Goal: Task Accomplishment & Management: Use online tool/utility

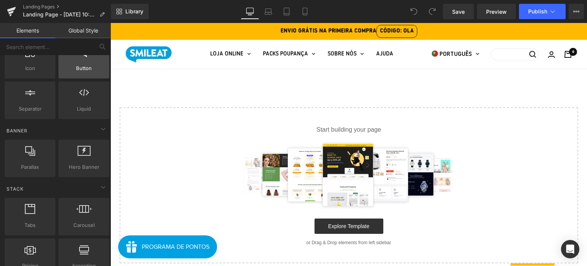
scroll to position [116, 0]
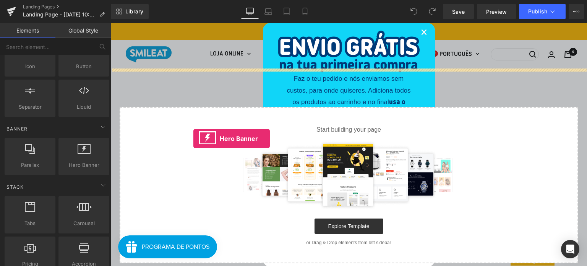
drag, startPoint x: 184, startPoint y: 183, endPoint x: 194, endPoint y: 138, distance: 45.4
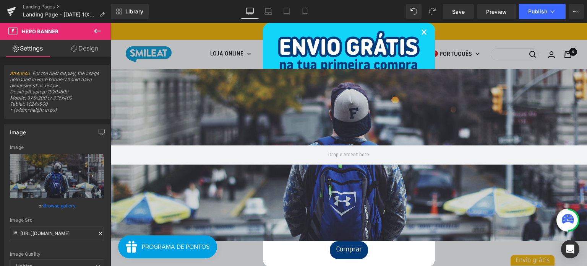
click at [421, 34] on link "×" at bounding box center [424, 33] width 6 height 23
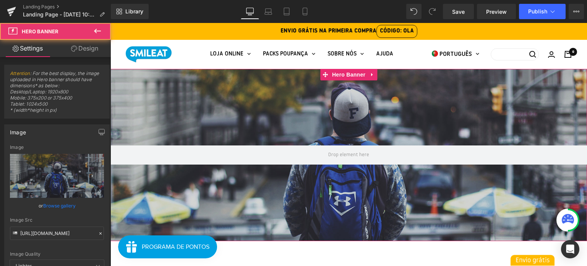
click at [356, 124] on div at bounding box center [348, 155] width 477 height 172
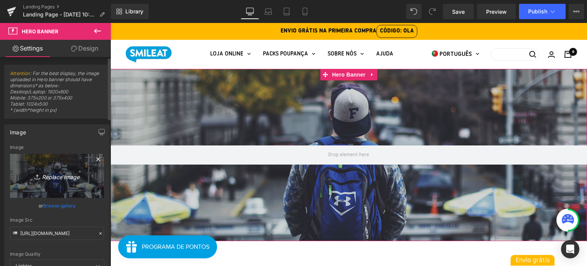
click at [75, 182] on link "Replace Image" at bounding box center [57, 176] width 94 height 44
click at [54, 168] on link "Replace Image" at bounding box center [57, 176] width 94 height 44
type input "C:\fakepath\Group 3153.jpg"
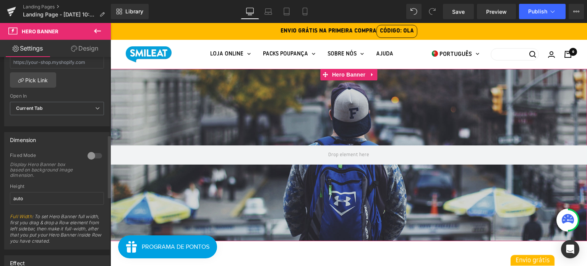
scroll to position [272, 0]
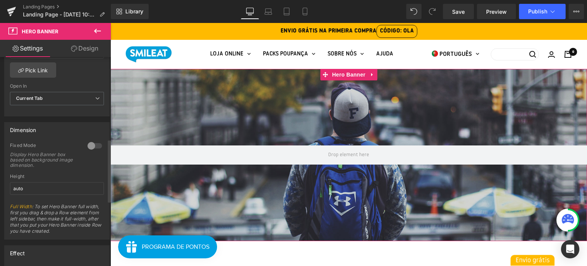
click at [93, 145] on div at bounding box center [95, 146] width 18 height 12
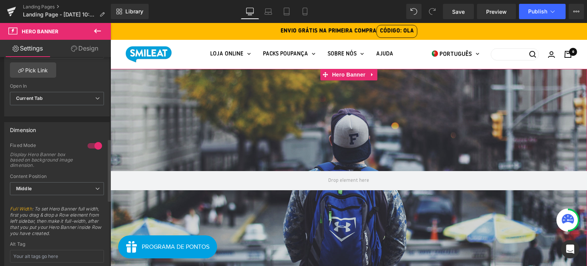
type input "[URL][DOMAIN_NAME]"
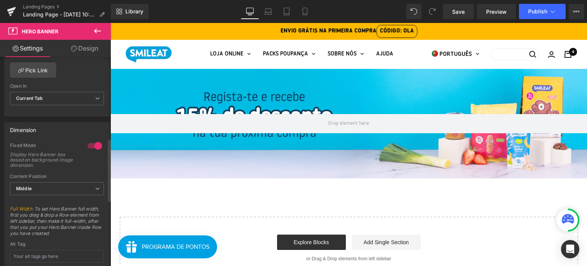
scroll to position [279, 0]
click at [245, 197] on div "Hero Banner Select your layout" at bounding box center [348, 174] width 477 height 210
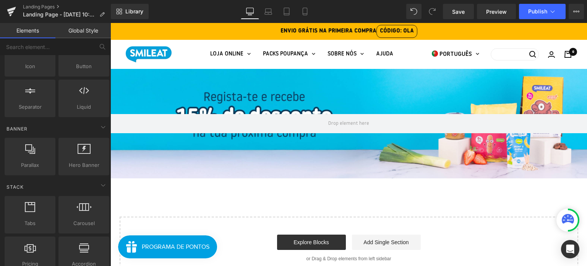
scroll to position [0, 0]
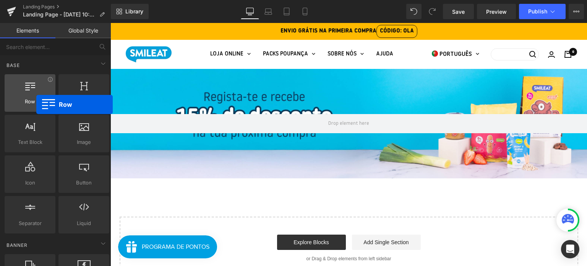
click at [36, 104] on span "Row" at bounding box center [30, 101] width 46 height 8
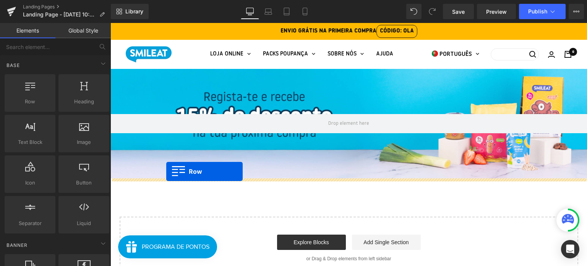
drag, startPoint x: 157, startPoint y: 132, endPoint x: 166, endPoint y: 172, distance: 40.9
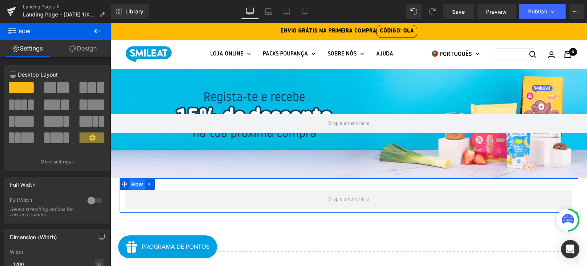
click at [136, 181] on span "Row" at bounding box center [137, 183] width 15 height 11
click at [140, 185] on span "Row" at bounding box center [137, 183] width 15 height 11
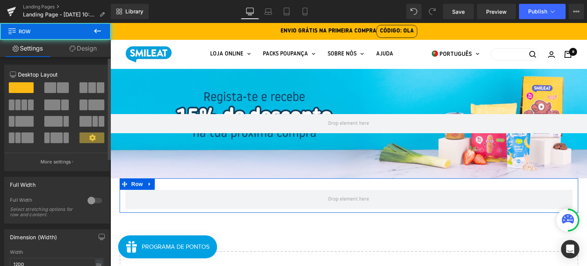
click at [57, 88] on span at bounding box center [63, 87] width 12 height 11
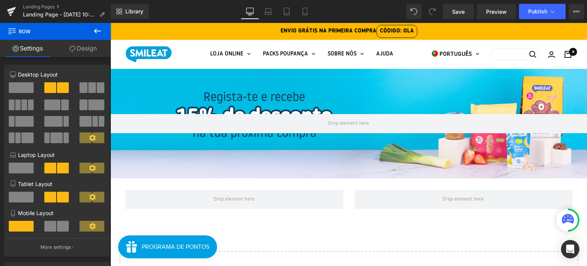
click at [122, 224] on div "Hero Banner Row Select your layout" at bounding box center [348, 191] width 477 height 245
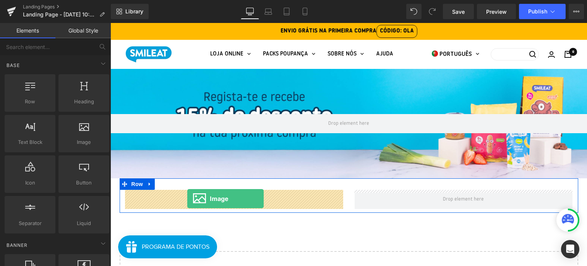
drag, startPoint x: 198, startPoint y: 165, endPoint x: 188, endPoint y: 199, distance: 35.5
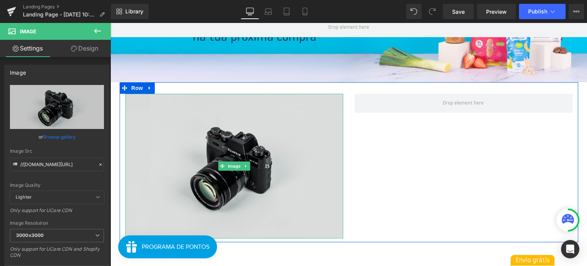
scroll to position [96, 0]
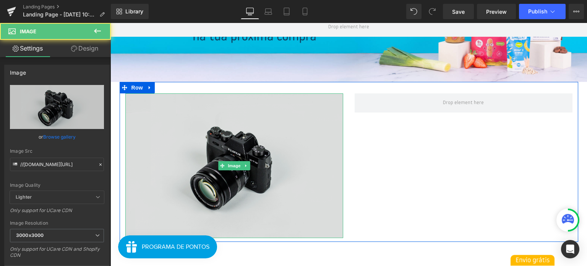
click at [264, 167] on img at bounding box center [234, 165] width 218 height 144
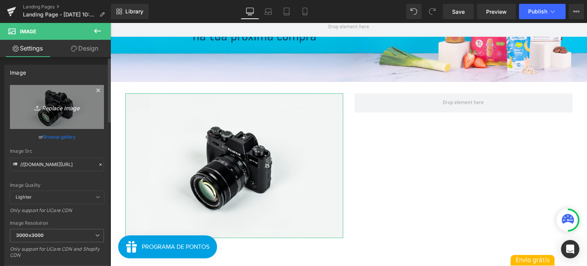
click at [55, 111] on icon "Replace Image" at bounding box center [56, 107] width 61 height 10
click at [66, 111] on icon "Replace Image" at bounding box center [56, 107] width 61 height 10
type input "C:\fakepath\Group 3152.png"
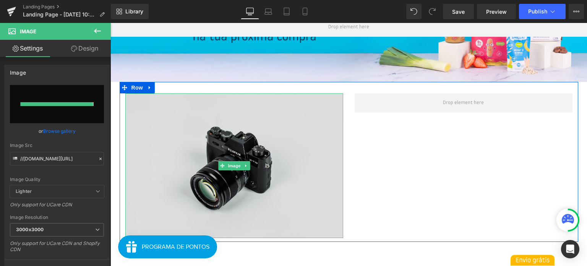
type input "[URL][DOMAIN_NAME]"
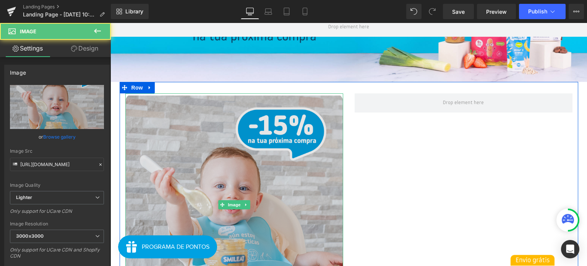
click at [272, 149] on img at bounding box center [234, 204] width 218 height 222
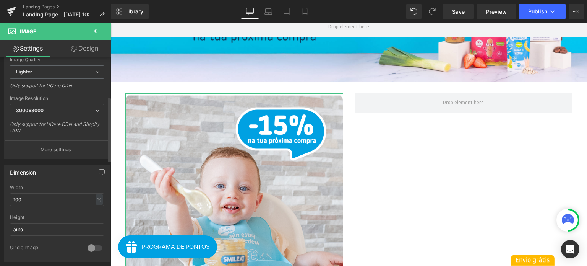
scroll to position [128, 0]
drag, startPoint x: 58, startPoint y: 193, endPoint x: 0, endPoint y: 186, distance: 58.9
click at [0, 186] on div "Dimension 100% Width 100 % % px auto Height auto 0 Circle Image" at bounding box center [57, 207] width 114 height 103
type input "70"
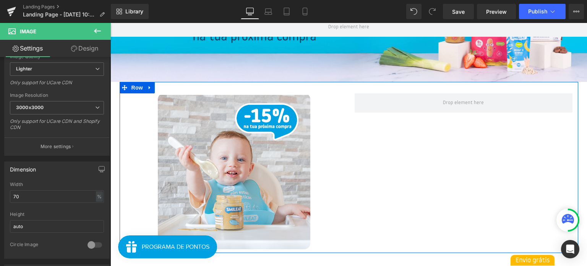
click at [404, 157] on div "Image Row" at bounding box center [349, 167] width 459 height 171
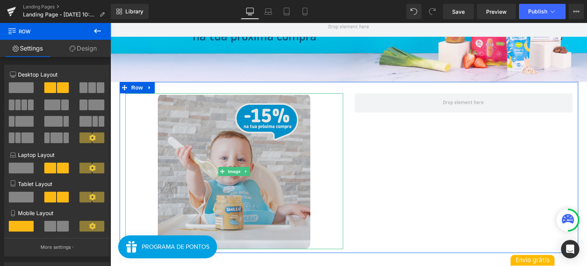
click at [261, 164] on img at bounding box center [234, 171] width 152 height 156
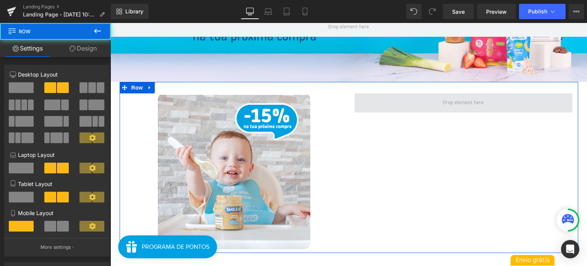
click at [402, 102] on span at bounding box center [464, 102] width 218 height 19
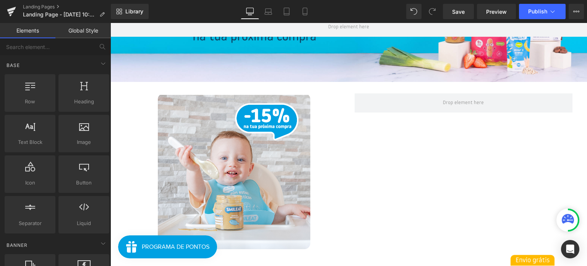
click at [114, 147] on div "Hero Banner Image Row Select your layout" at bounding box center [348, 162] width 477 height 381
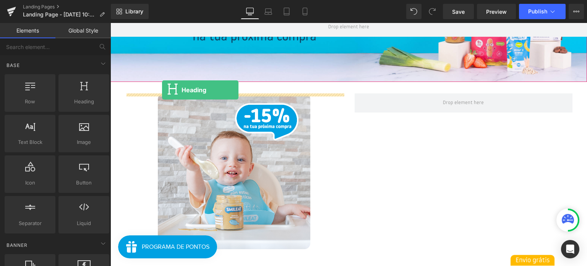
drag, startPoint x: 216, startPoint y: 112, endPoint x: 162, endPoint y: 90, distance: 58.4
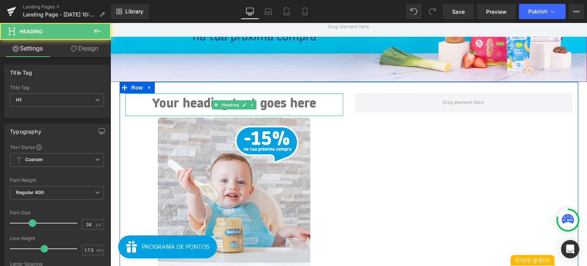
click at [203, 104] on h1 "Your heading text goes here" at bounding box center [234, 104] width 218 height 23
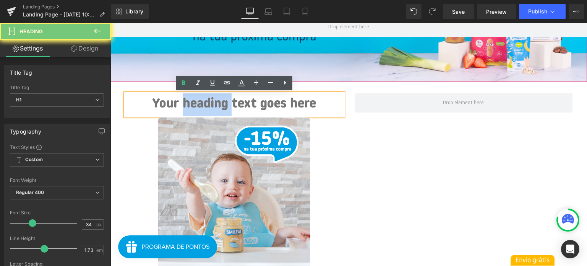
click at [202, 104] on h1 "Your heading text goes here" at bounding box center [234, 104] width 218 height 23
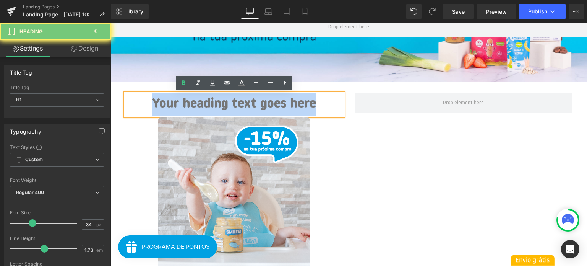
click at [202, 104] on h1 "Your heading text goes here" at bounding box center [234, 104] width 218 height 23
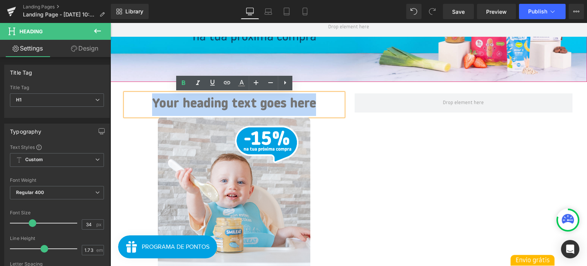
paste div
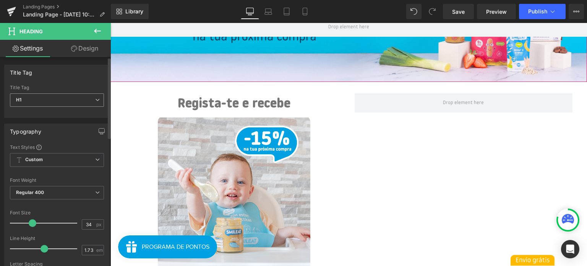
click at [52, 101] on span "H1" at bounding box center [57, 99] width 94 height 13
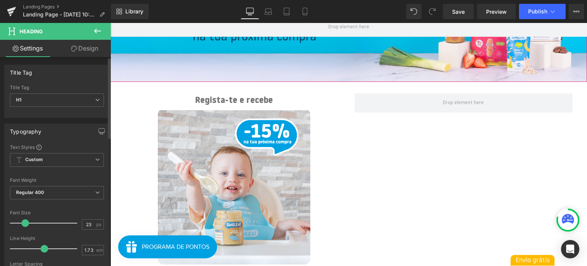
click at [25, 221] on div at bounding box center [45, 222] width 63 height 15
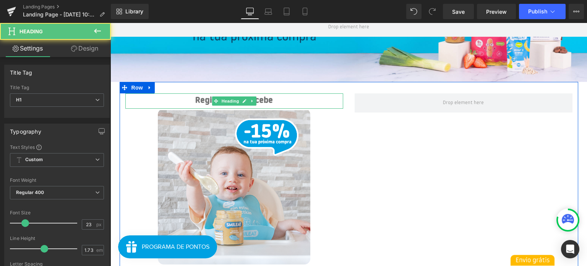
click at [274, 102] on h1 "Regista-te e recebe" at bounding box center [234, 100] width 218 height 15
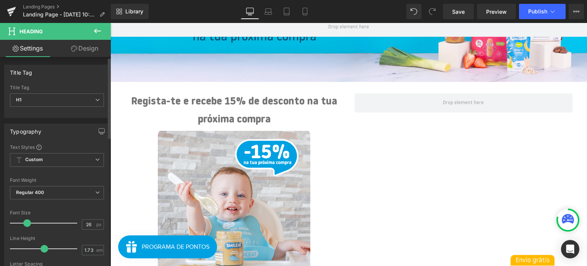
type input "25"
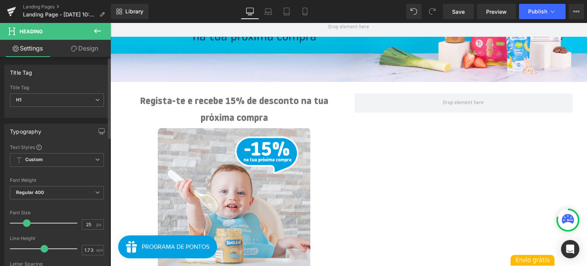
click at [27, 219] on span at bounding box center [27, 223] width 8 height 8
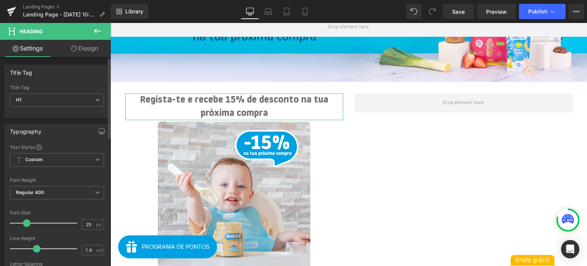
click at [36, 249] on div at bounding box center [45, 248] width 63 height 15
click at [33, 249] on span at bounding box center [37, 249] width 8 height 8
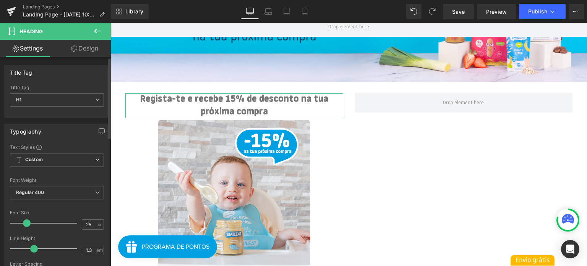
type input "1.2"
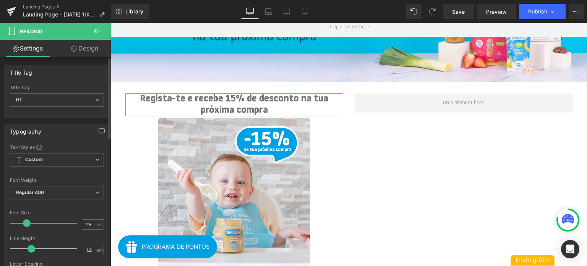
click at [28, 248] on span at bounding box center [32, 249] width 8 height 8
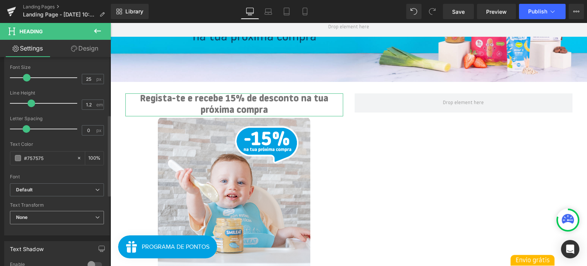
scroll to position [149, 0]
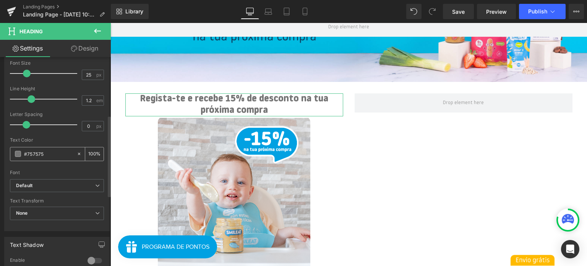
click at [41, 154] on input "#757575" at bounding box center [48, 153] width 49 height 8
paste input "003F6D"
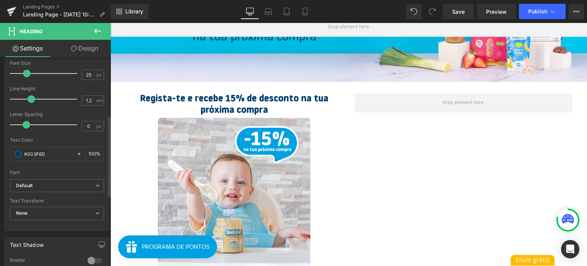
type input "#003f6d"
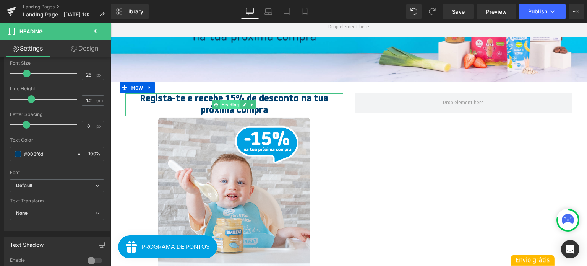
click at [230, 104] on span "Heading" at bounding box center [230, 104] width 21 height 9
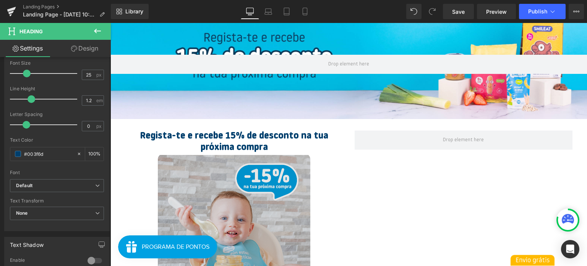
scroll to position [60, 0]
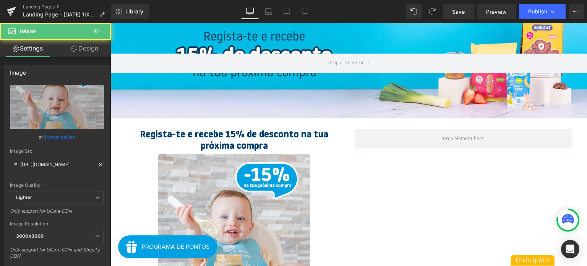
click at [131, 175] on div at bounding box center [234, 230] width 218 height 156
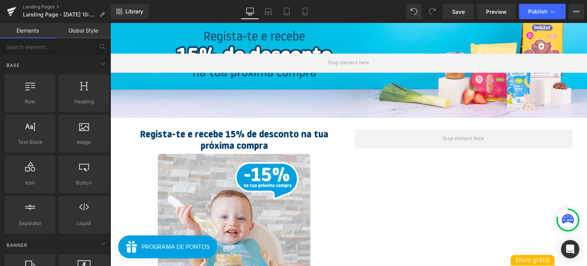
click at [118, 169] on div "Hero Banner Regista-te e recebe 15% de desconto na tua próxima compra Heading I…" at bounding box center [348, 210] width 477 height 404
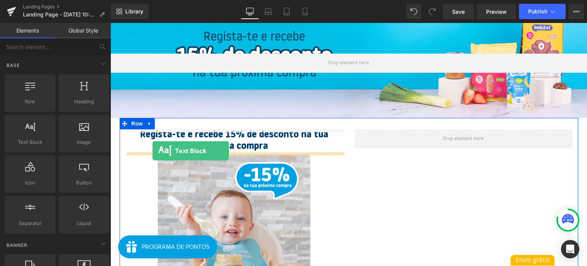
drag, startPoint x: 157, startPoint y: 167, endPoint x: 152, endPoint y: 151, distance: 17.3
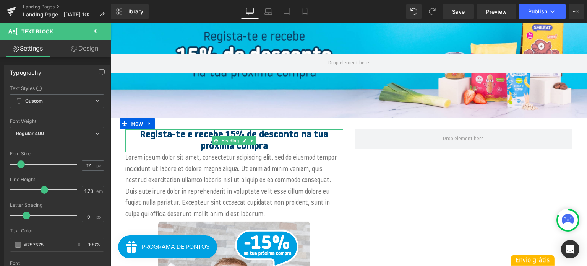
click at [190, 135] on h1 "Regista-te e recebe 15% de desconto na tua próxima compra" at bounding box center [234, 140] width 218 height 23
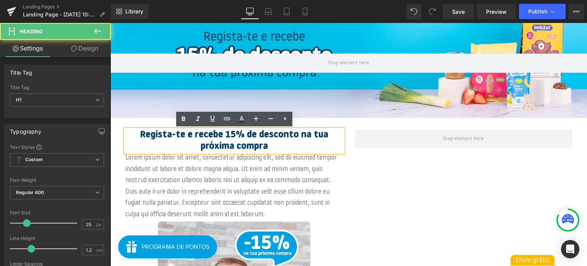
click at [287, 198] on p "Lorem ipsum dolor sit amet, consectetur adipiscing elit, sed do eiusmod tempor …" at bounding box center [234, 186] width 218 height 68
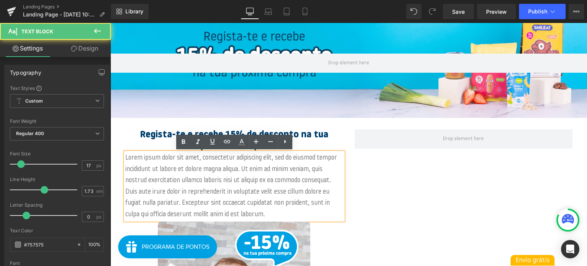
click at [402, 180] on div "Regista-te e recebe 15% de desconto na tua próxima compra Heading Lorem ipsum d…" at bounding box center [349, 248] width 459 height 261
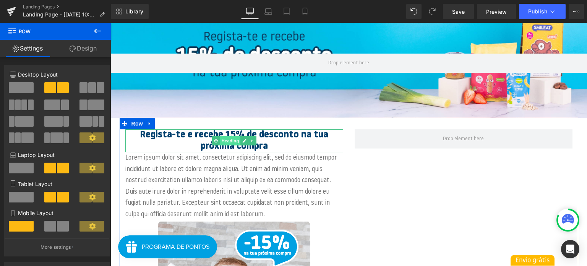
click at [225, 139] on span "Heading" at bounding box center [230, 140] width 21 height 9
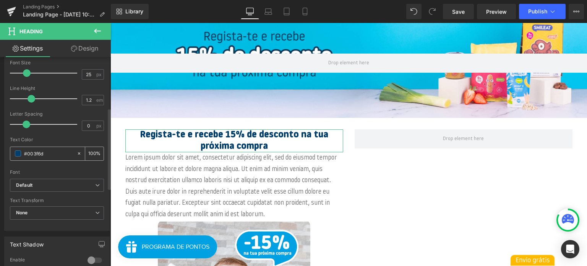
scroll to position [154, 0]
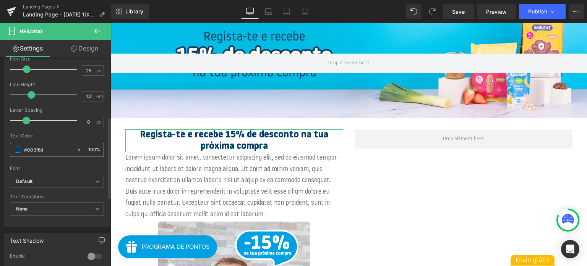
click at [41, 143] on div "#003f6d" at bounding box center [43, 149] width 66 height 13
click at [44, 151] on input "#003f6d" at bounding box center [48, 149] width 49 height 8
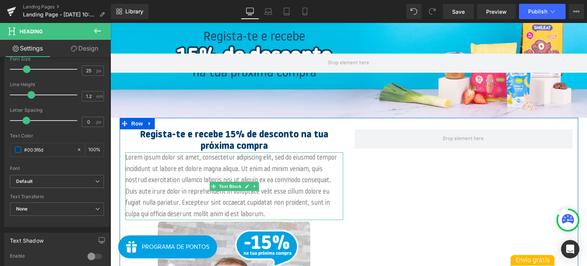
click at [227, 192] on p "Lorem ipsum dolor sit amet, consectetur adipiscing elit, sed do eiusmod tempor …" at bounding box center [234, 186] width 218 height 68
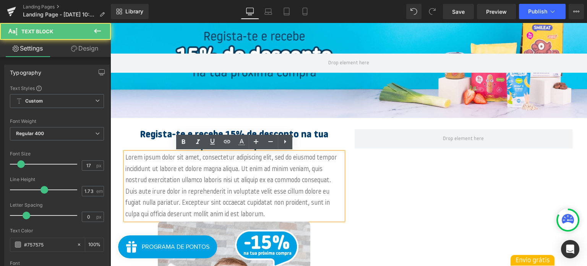
click at [393, 216] on div "Regista-te e recebe 15% de desconto na tua próxima compra Heading Lorem ipsum d…" at bounding box center [349, 248] width 459 height 261
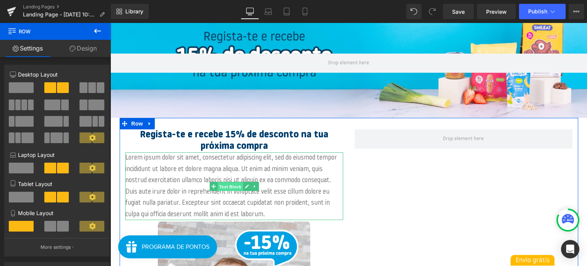
click at [234, 186] on span "Text Block" at bounding box center [229, 186] width 25 height 9
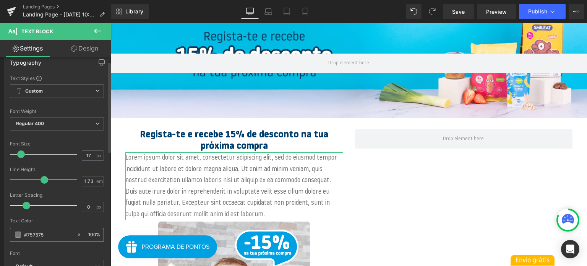
scroll to position [10, 0]
click at [40, 235] on input "#757575" at bounding box center [48, 234] width 49 height 8
paste input "003f6d"
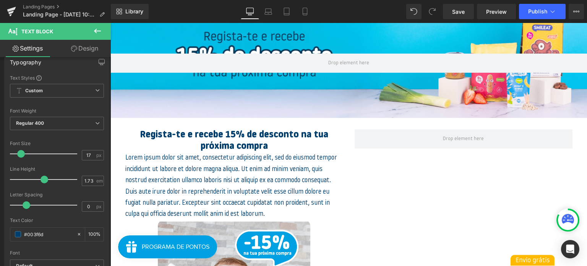
type input "#003f6d"
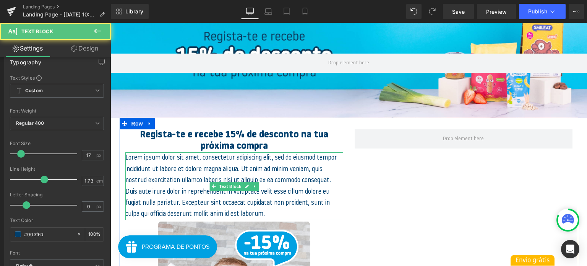
click at [203, 167] on p "Lorem ipsum dolor sit amet, consectetur adipiscing elit, sed do eiusmod tempor …" at bounding box center [234, 185] width 218 height 67
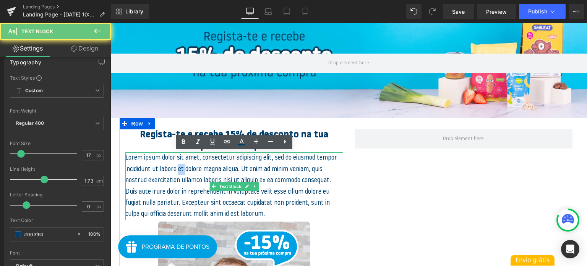
click at [203, 167] on p "Lorem ipsum dolor sit amet, consectetur adipiscing elit, sed do eiusmod tempor …" at bounding box center [234, 185] width 218 height 67
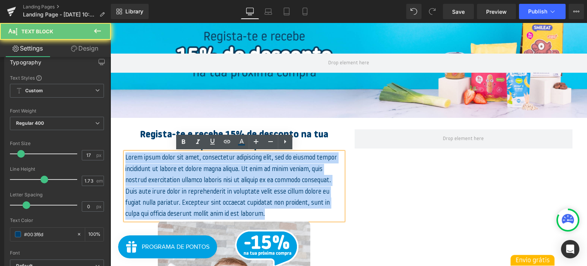
click at [203, 167] on p "Lorem ipsum dolor sit amet, consectetur adipiscing elit, sed do eiusmod tempor …" at bounding box center [234, 185] width 218 height 67
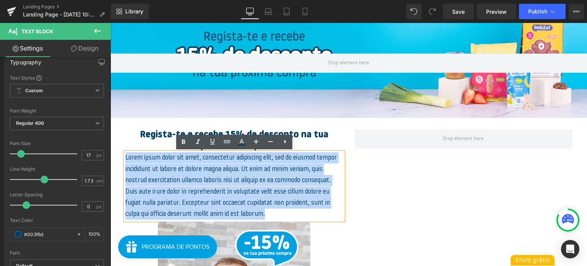
paste div
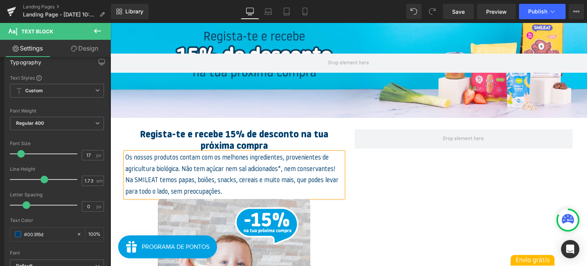
click at [174, 175] on p "Os nossos produtos contam com os melhones ingredientes, provenientes de agricul…" at bounding box center [234, 163] width 218 height 23
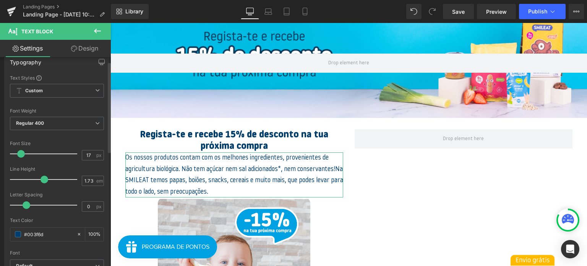
click at [41, 178] on span at bounding box center [45, 179] width 8 height 8
type input "1.4"
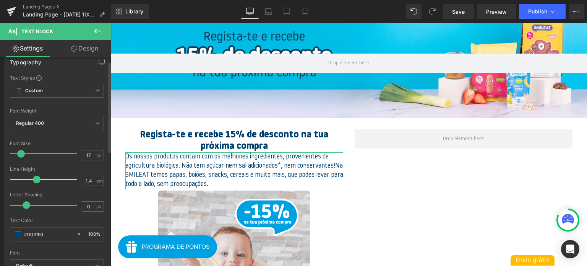
click at [36, 178] on div at bounding box center [45, 179] width 63 height 15
click at [82, 51] on link "Design" at bounding box center [84, 48] width 55 height 17
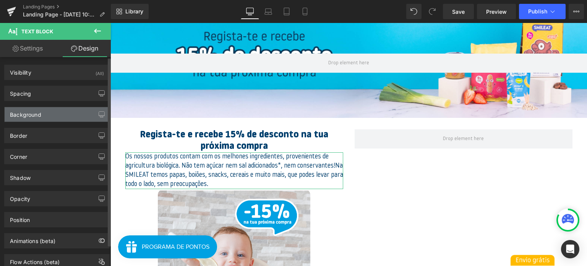
click at [47, 110] on div "Background" at bounding box center [57, 114] width 105 height 15
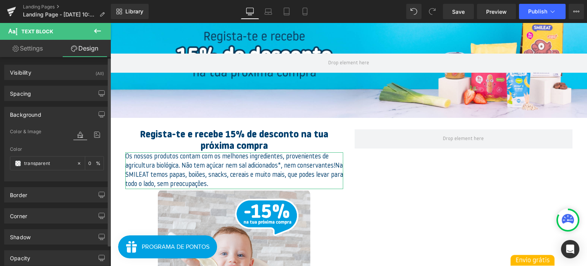
click at [43, 107] on div "Background Color & Image color transparent Color transparent 0 % Image Replace …" at bounding box center [56, 144] width 105 height 75
click at [44, 111] on div "Background" at bounding box center [57, 114] width 105 height 15
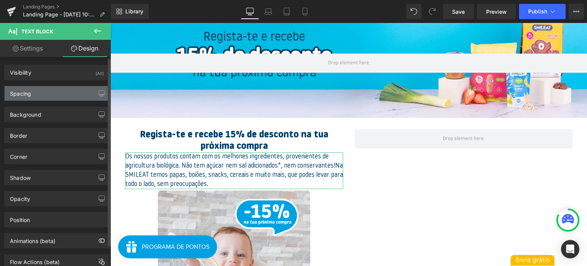
click at [46, 98] on div "Spacing" at bounding box center [57, 93] width 105 height 15
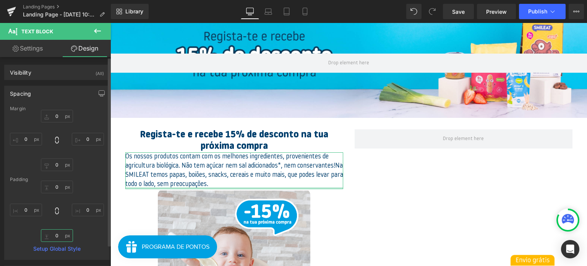
click at [57, 237] on input "0" at bounding box center [57, 235] width 32 height 13
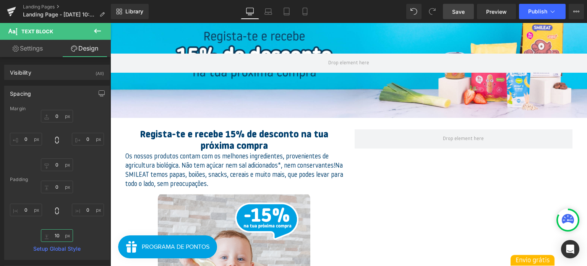
type input "10"
click at [454, 8] on span "Save" at bounding box center [458, 12] width 13 height 8
click at [494, 11] on span "Preview" at bounding box center [496, 12] width 21 height 8
click at [300, 13] on link "Mobile" at bounding box center [305, 11] width 18 height 15
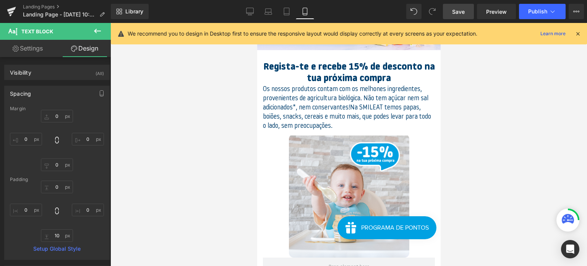
type input "0"
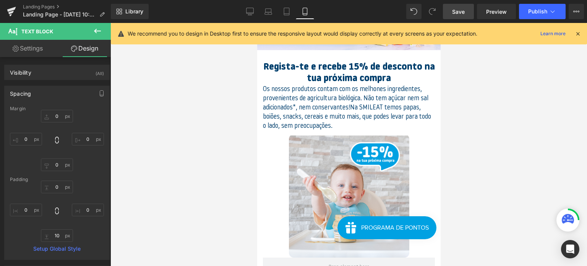
type input "0"
type input "10"
type input "0"
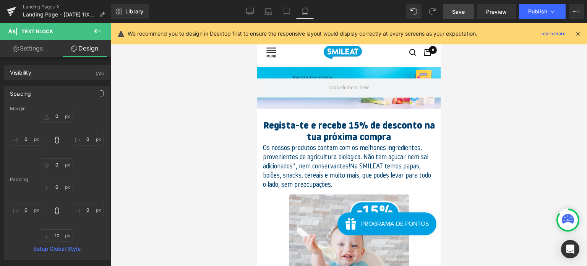
scroll to position [0, 0]
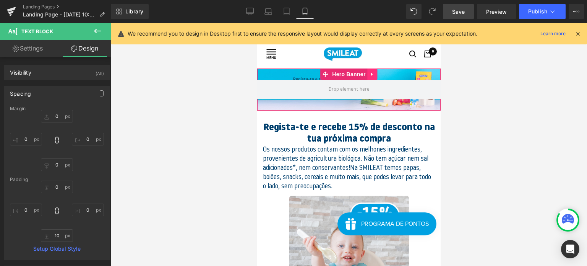
click at [371, 75] on icon at bounding box center [372, 73] width 2 height 3
click at [371, 75] on link at bounding box center [367, 73] width 10 height 11
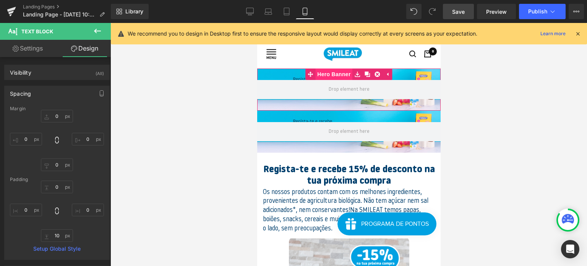
click at [339, 70] on span "Hero Banner" at bounding box center [333, 73] width 37 height 11
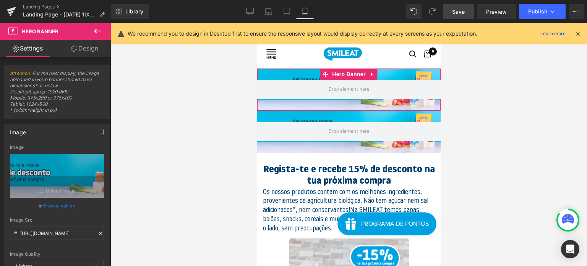
click at [84, 49] on link "Design" at bounding box center [84, 48] width 55 height 17
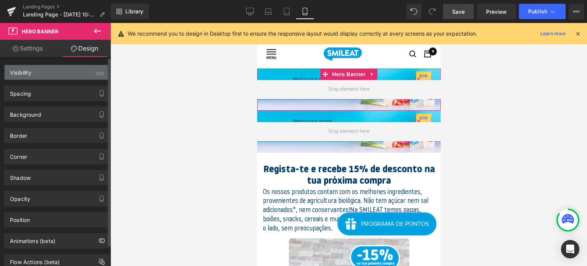
click at [87, 65] on div "Visibility (All)" at bounding box center [57, 72] width 105 height 15
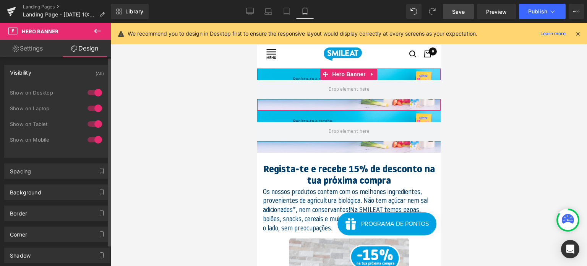
click at [94, 137] on div at bounding box center [95, 139] width 18 height 12
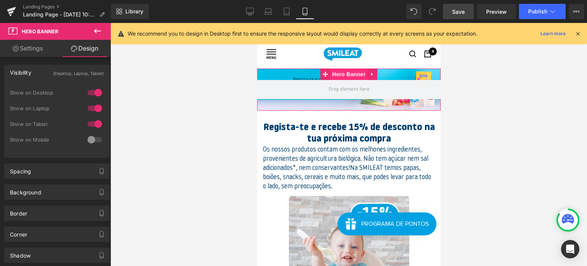
click at [334, 74] on span "Hero Banner" at bounding box center [348, 73] width 37 height 11
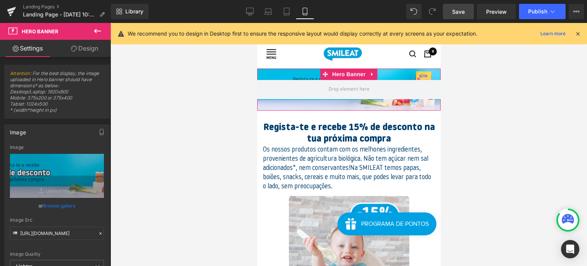
click at [83, 50] on link "Design" at bounding box center [84, 48] width 55 height 17
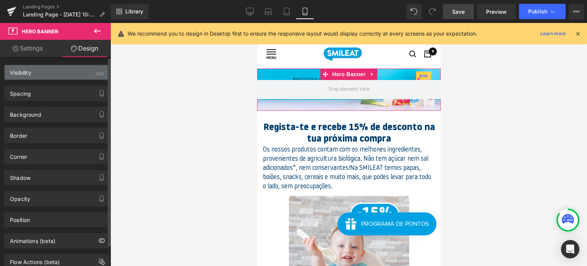
click at [97, 79] on div "Visibility (All)" at bounding box center [57, 72] width 105 height 15
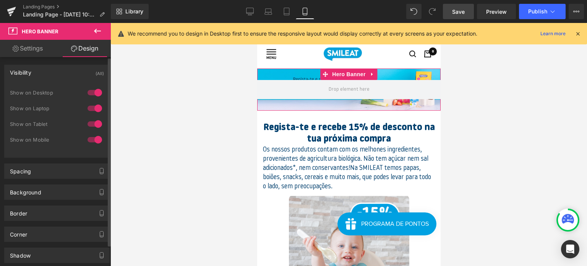
click at [99, 93] on div at bounding box center [95, 92] width 18 height 12
click at [93, 119] on div at bounding box center [95, 124] width 18 height 12
click at [92, 101] on div "Show on Desktop" at bounding box center [57, 97] width 94 height 16
click at [92, 105] on div at bounding box center [95, 108] width 18 height 12
click at [343, 99] on div at bounding box center [348, 89] width 183 height 42
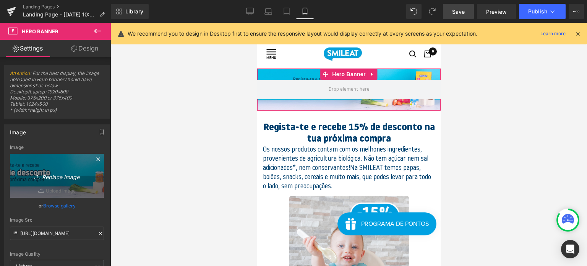
click at [55, 182] on link "Replace Image" at bounding box center [57, 176] width 94 height 44
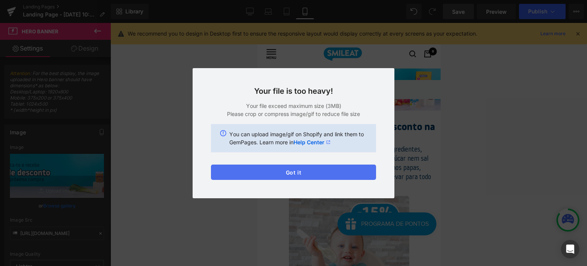
click at [291, 175] on button "Got it" at bounding box center [293, 171] width 165 height 15
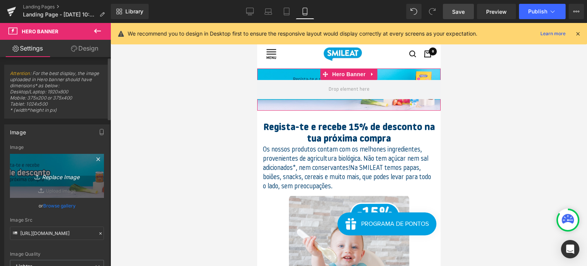
click at [56, 183] on link "Replace Image" at bounding box center [57, 176] width 94 height 44
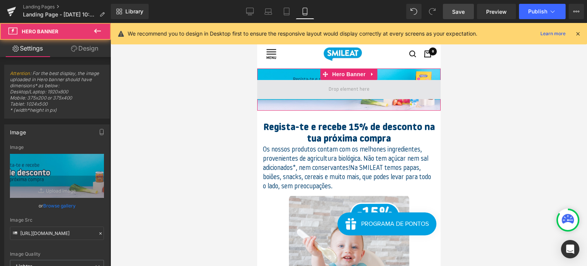
click at [289, 98] on span at bounding box center [348, 89] width 183 height 19
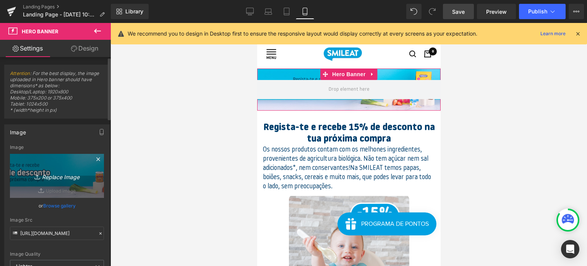
click at [53, 171] on icon "Replace Image" at bounding box center [56, 176] width 61 height 10
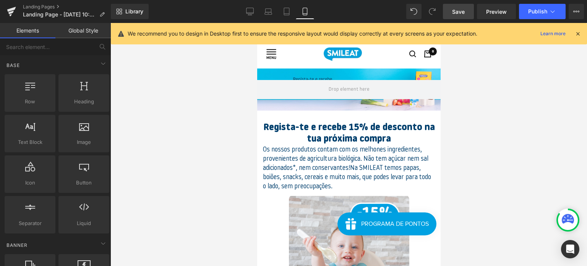
click at [186, 171] on div at bounding box center [348, 144] width 477 height 243
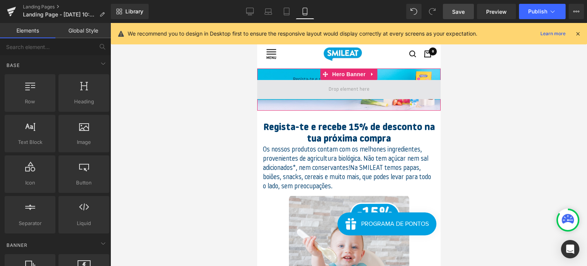
click at [306, 92] on span at bounding box center [348, 89] width 183 height 19
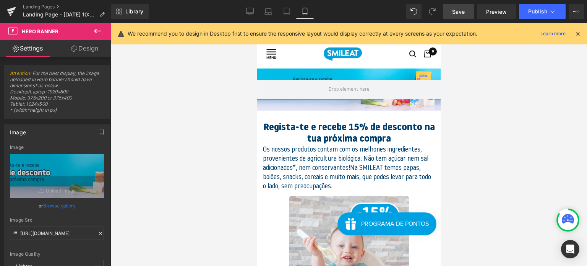
click at [568, 145] on div at bounding box center [348, 144] width 477 height 243
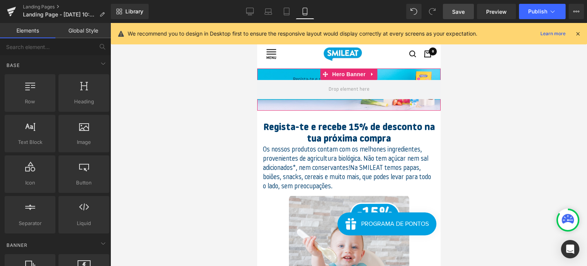
click at [358, 70] on span "Hero Banner" at bounding box center [348, 73] width 37 height 11
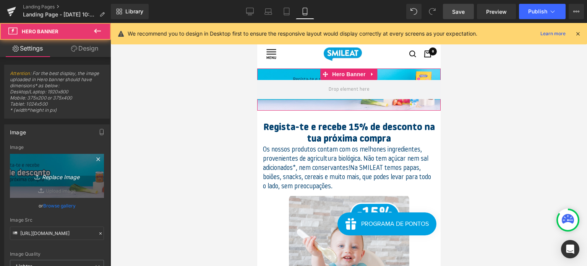
click at [69, 175] on icon "Replace Image" at bounding box center [56, 176] width 61 height 10
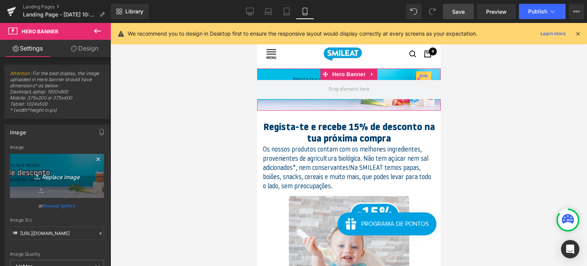
type input "C:\fakepath\Group 3154.jpg"
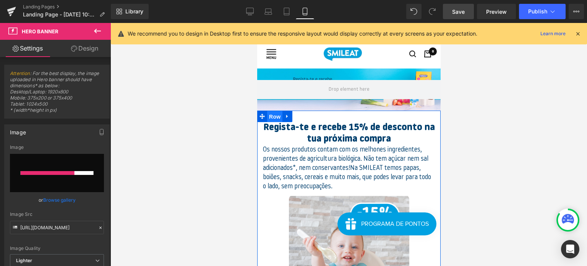
click at [276, 119] on span "Row" at bounding box center [274, 116] width 15 height 11
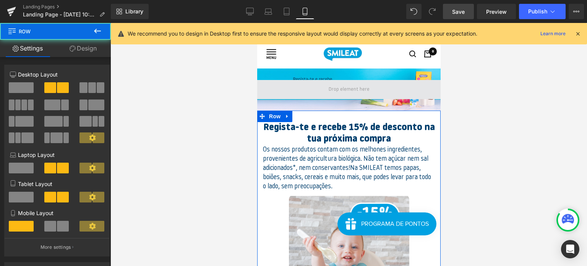
click at [305, 84] on span at bounding box center [348, 89] width 183 height 19
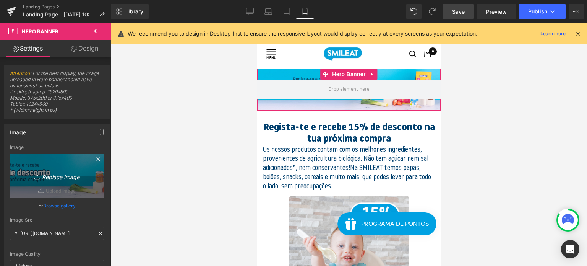
click at [30, 180] on link "Replace Image" at bounding box center [57, 176] width 94 height 44
type input "C:\fakepath\Group 3154.jpg"
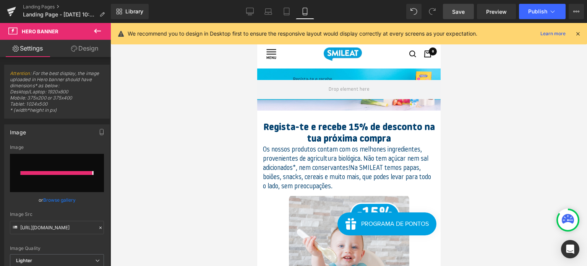
type input "[URL][DOMAIN_NAME]"
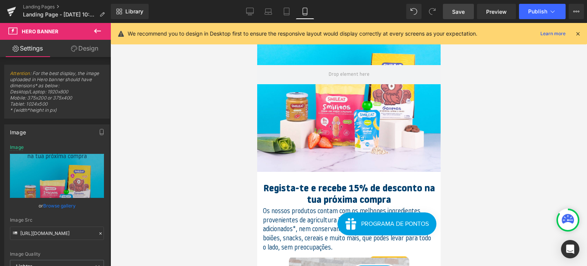
scroll to position [76, 0]
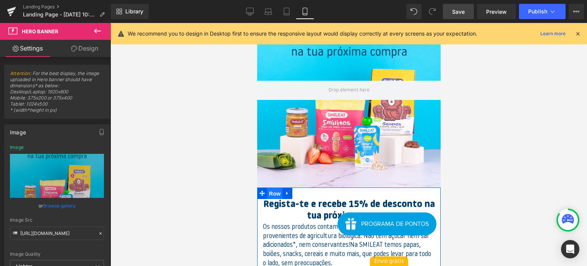
click at [270, 193] on span "Row" at bounding box center [274, 193] width 15 height 11
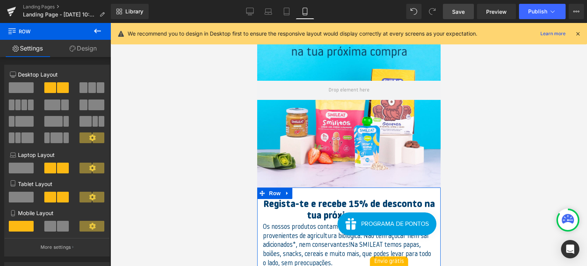
click at [89, 54] on link "Design" at bounding box center [82, 48] width 55 height 17
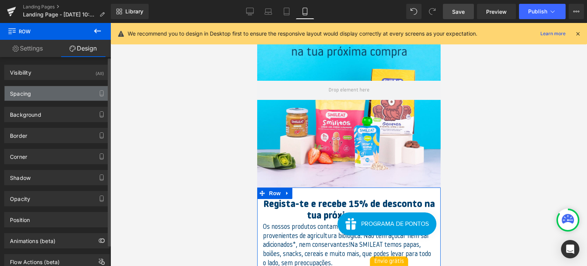
click at [62, 95] on div "Spacing" at bounding box center [57, 93] width 105 height 15
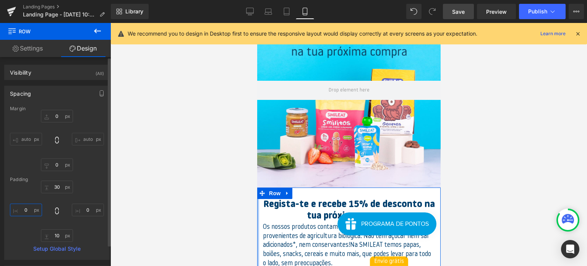
click at [30, 212] on input "0" at bounding box center [26, 209] width 32 height 13
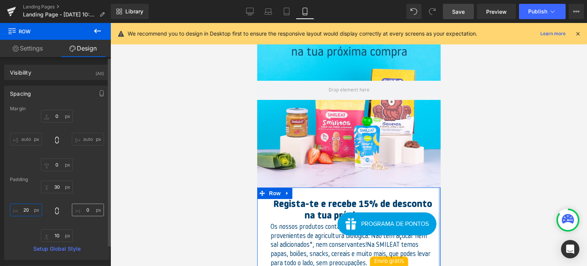
type input "20"
click at [89, 208] on input "0" at bounding box center [88, 209] width 32 height 13
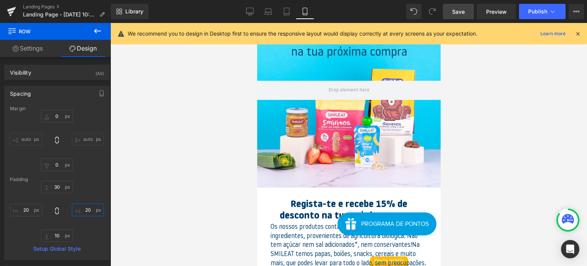
type input "20"
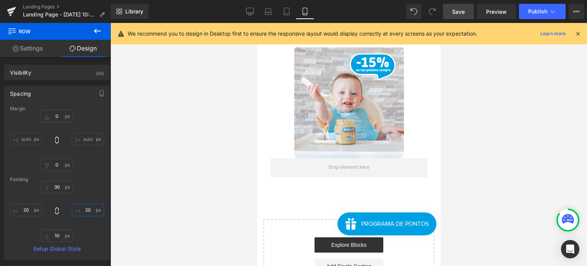
drag, startPoint x: 439, startPoint y: 91, endPoint x: 705, endPoint y: 171, distance: 277.9
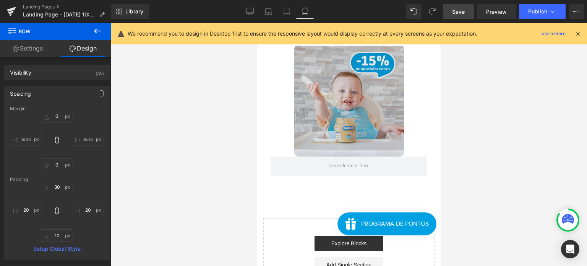
click at [344, 111] on div "Image" at bounding box center [348, 101] width 157 height 112
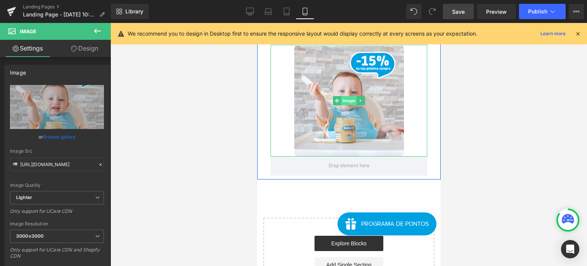
click at [350, 105] on span "Image" at bounding box center [349, 100] width 16 height 9
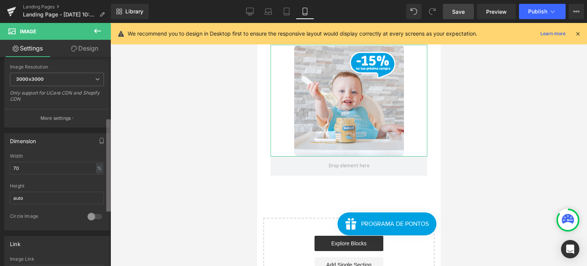
click at [104, 190] on div "Image [URL][DOMAIN_NAME] Replace Image Upload image or Browse gallery Image Src…" at bounding box center [55, 163] width 111 height 212
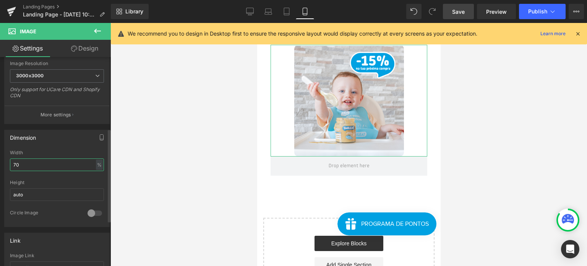
drag, startPoint x: 39, startPoint y: 164, endPoint x: 10, endPoint y: 162, distance: 29.9
click at [10, 162] on input "70" at bounding box center [57, 164] width 94 height 13
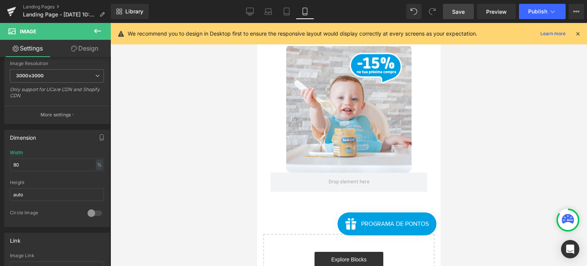
click at [451, 12] on link "Save" at bounding box center [458, 11] width 31 height 15
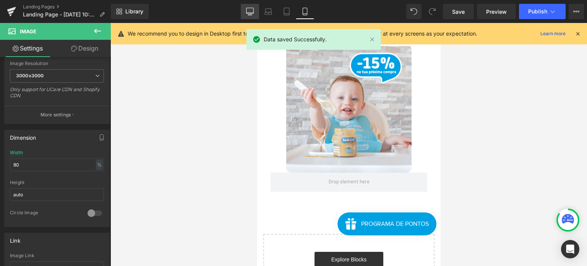
click at [247, 11] on icon at bounding box center [250, 12] width 8 height 8
type input "70"
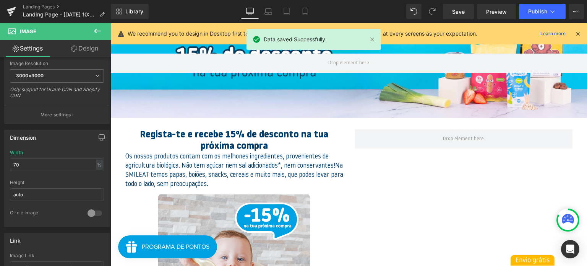
scroll to position [57, 0]
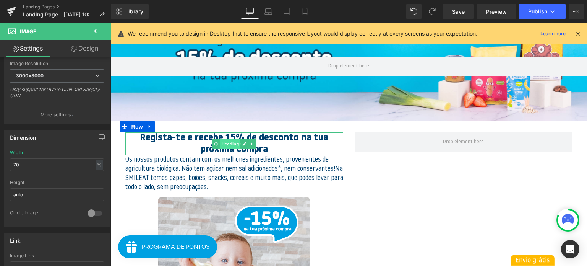
click at [227, 143] on span "Heading" at bounding box center [230, 143] width 21 height 9
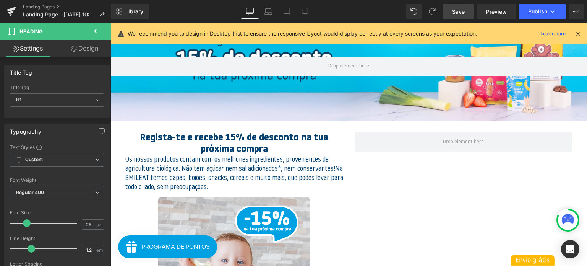
click at [457, 15] on span "Save" at bounding box center [458, 12] width 13 height 8
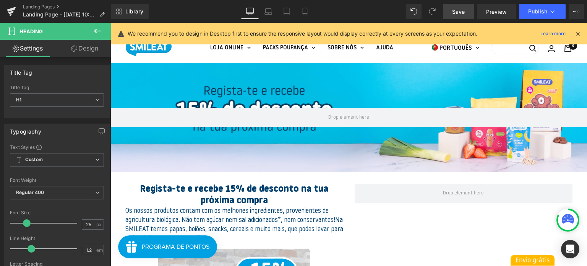
scroll to position [0, 0]
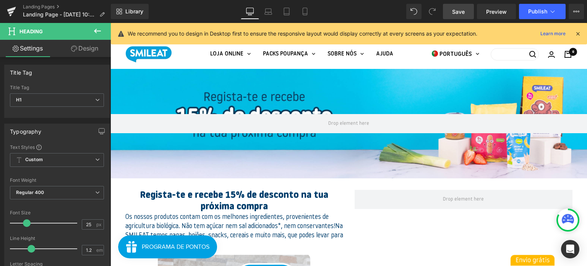
drag, startPoint x: 586, startPoint y: 50, endPoint x: 697, endPoint y: 59, distance: 111.6
